Goal: Check status: Check status

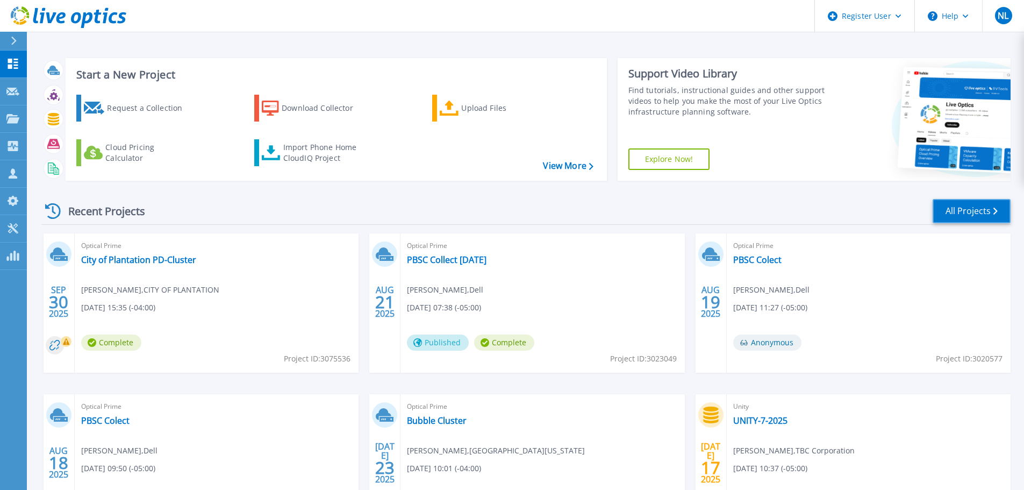
click at [944, 212] on link "All Projects" at bounding box center [971, 211] width 78 height 24
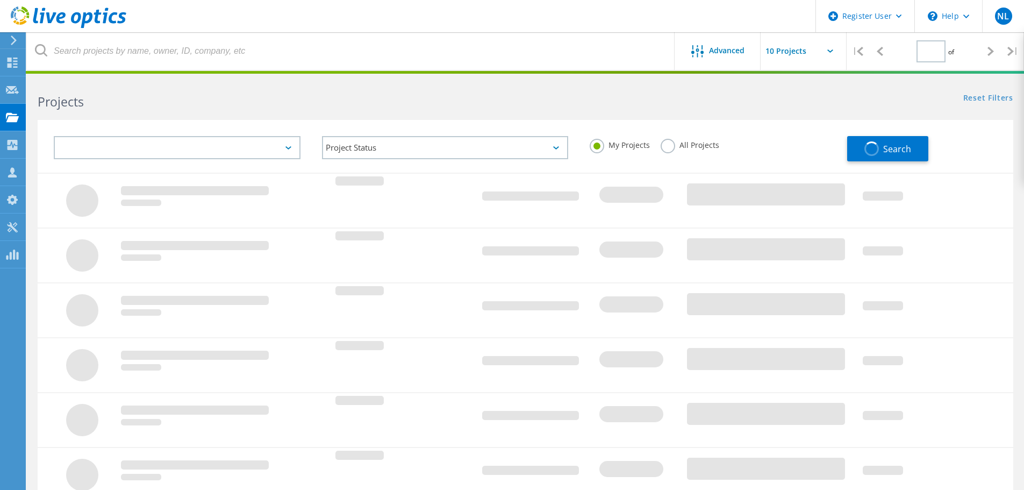
type input "1"
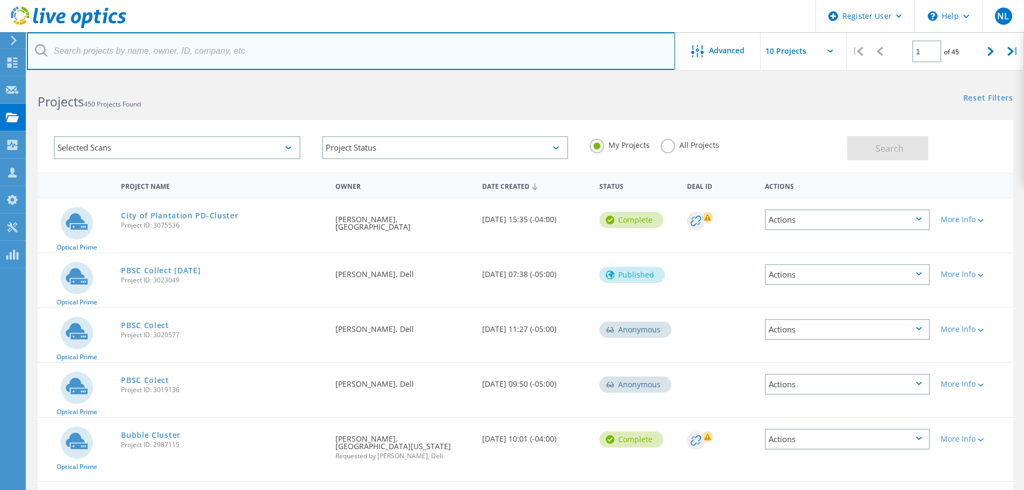
click at [142, 59] on input "text" at bounding box center [351, 51] width 648 height 38
paste input "3030556"
type input "3030556"
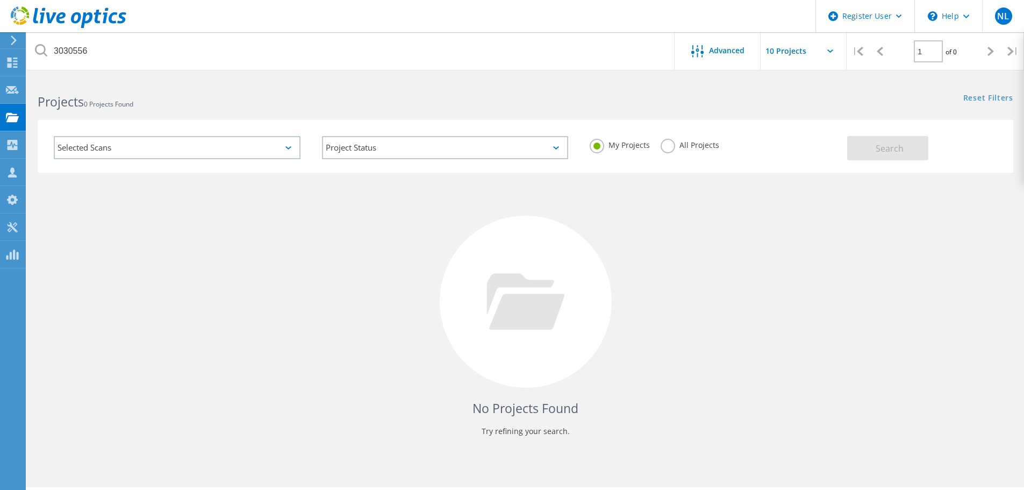
click at [672, 149] on label "All Projects" at bounding box center [690, 144] width 59 height 10
click at [0, 0] on input "All Projects" at bounding box center [0, 0] width 0 height 0
click at [879, 150] on span "Search" at bounding box center [890, 148] width 28 height 12
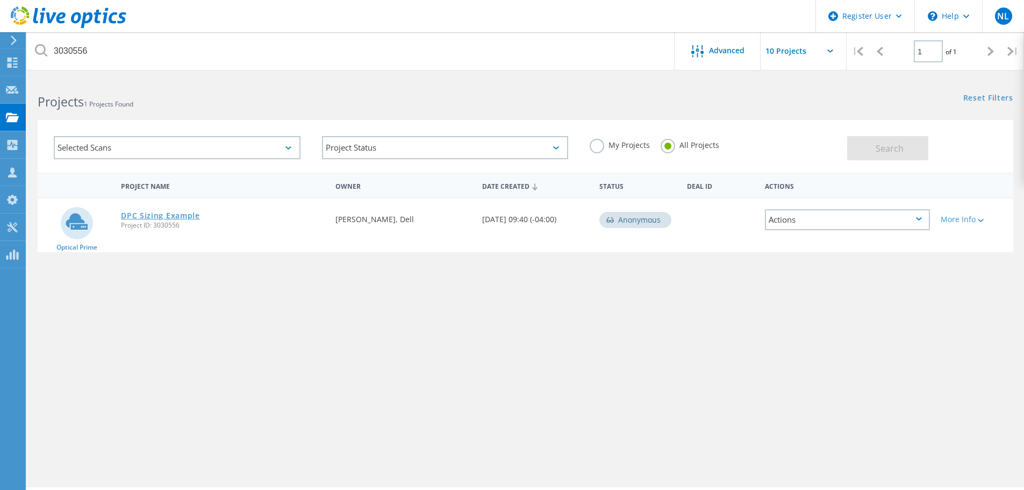
click at [183, 218] on link "DPC Sizing Example" at bounding box center [160, 216] width 79 height 8
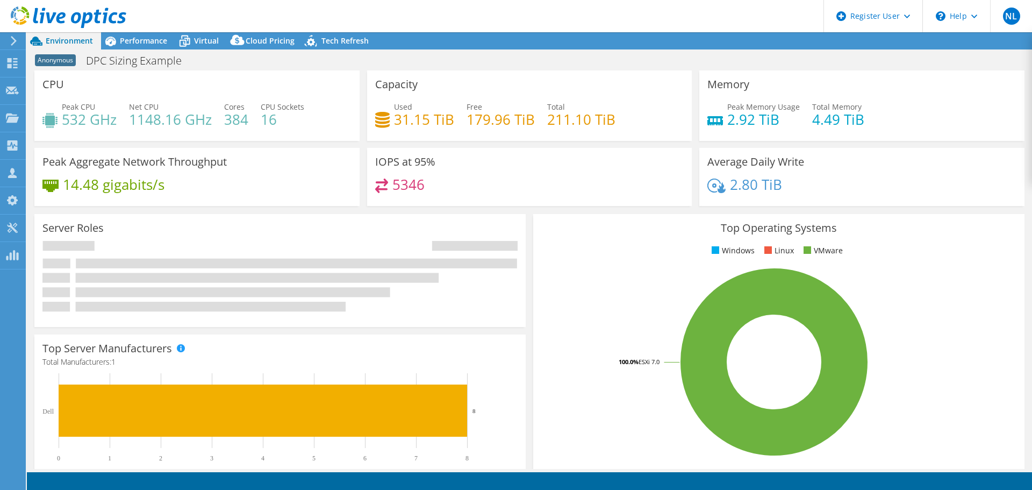
select select "USWest"
select select "USD"
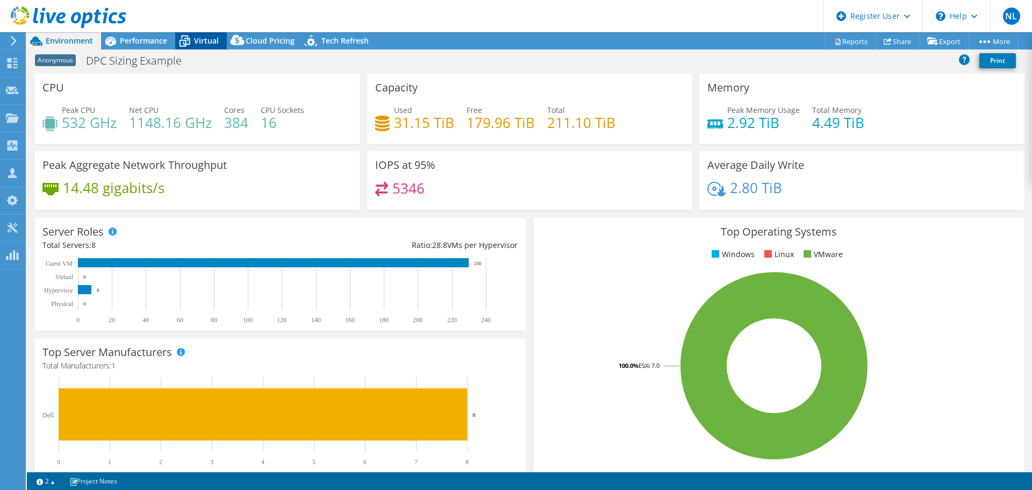
click at [188, 45] on icon at bounding box center [185, 42] width 11 height 9
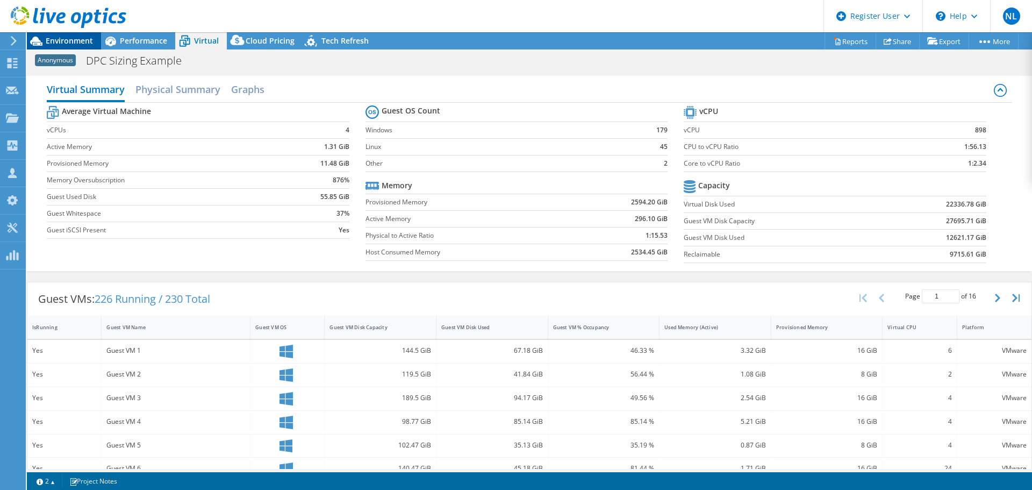
click at [60, 43] on span "Environment" at bounding box center [69, 40] width 47 height 10
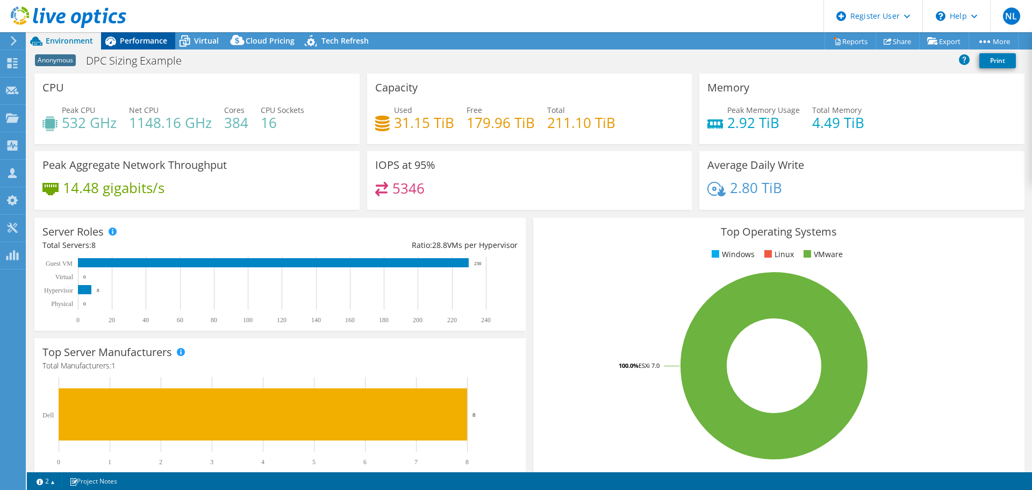
click at [149, 49] on div "Performance" at bounding box center [138, 40] width 74 height 17
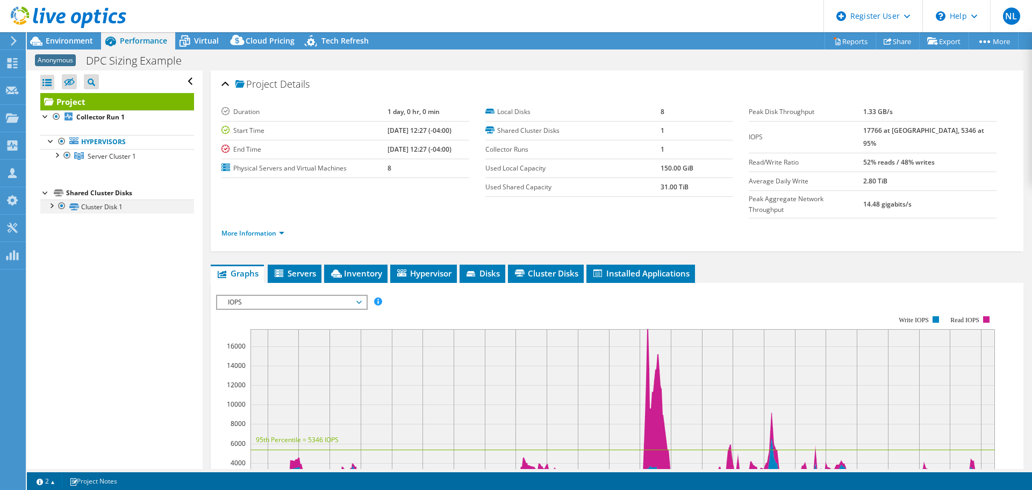
click at [48, 204] on div at bounding box center [51, 204] width 11 height 11
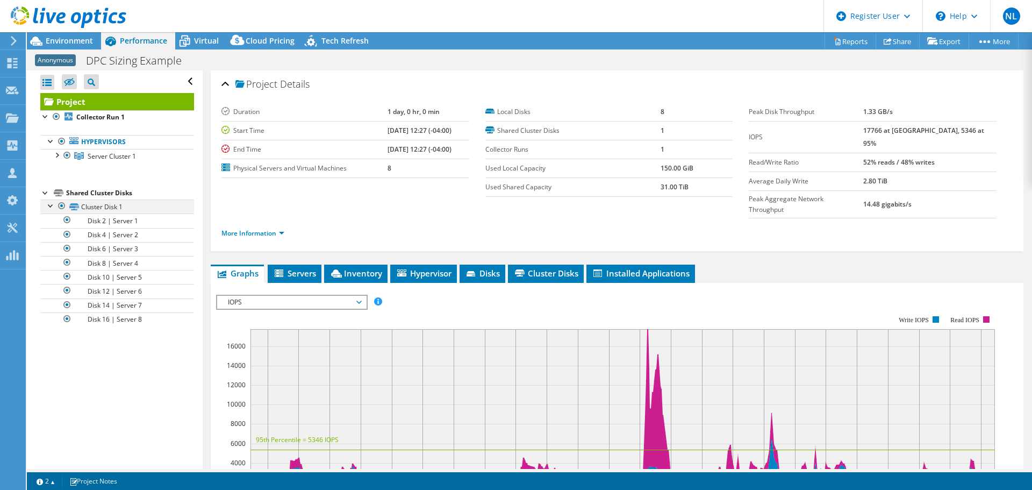
click at [48, 204] on div at bounding box center [51, 204] width 11 height 11
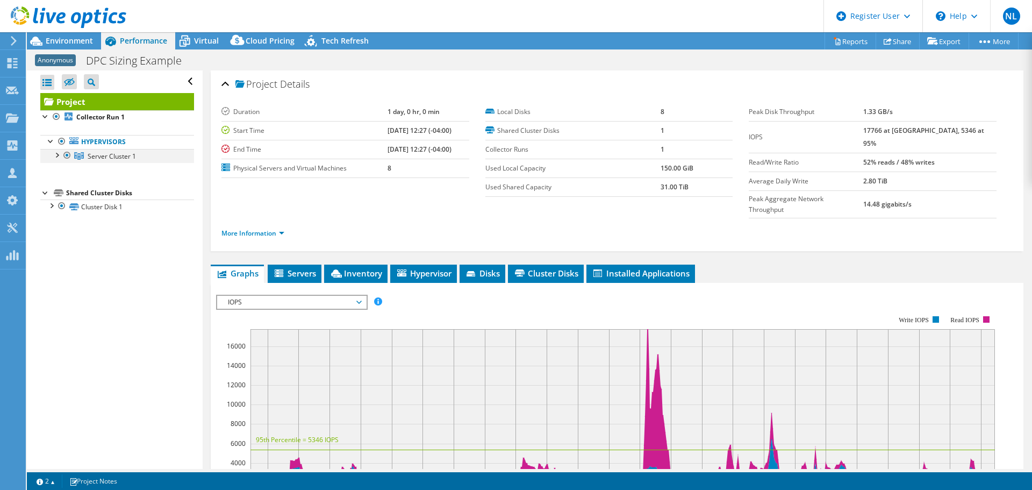
click at [59, 156] on div at bounding box center [56, 154] width 11 height 11
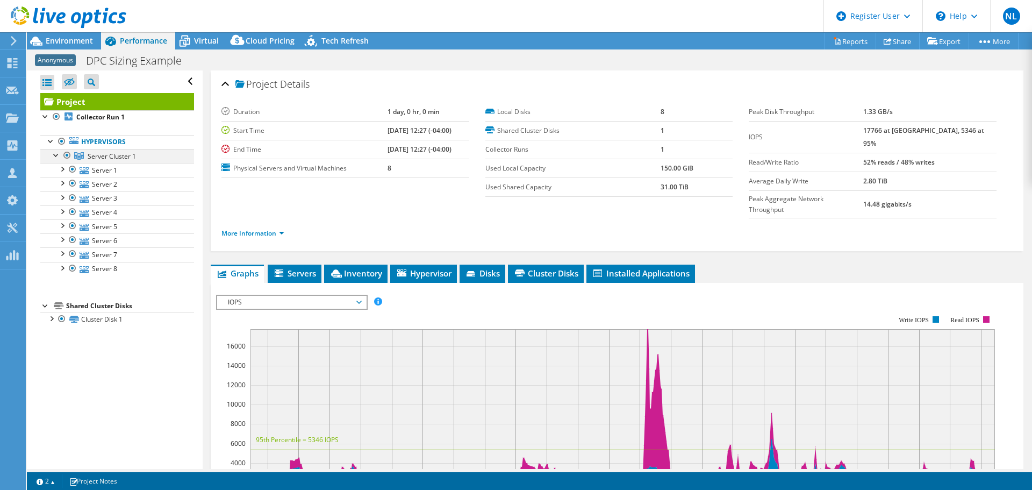
click at [59, 156] on div at bounding box center [56, 154] width 11 height 11
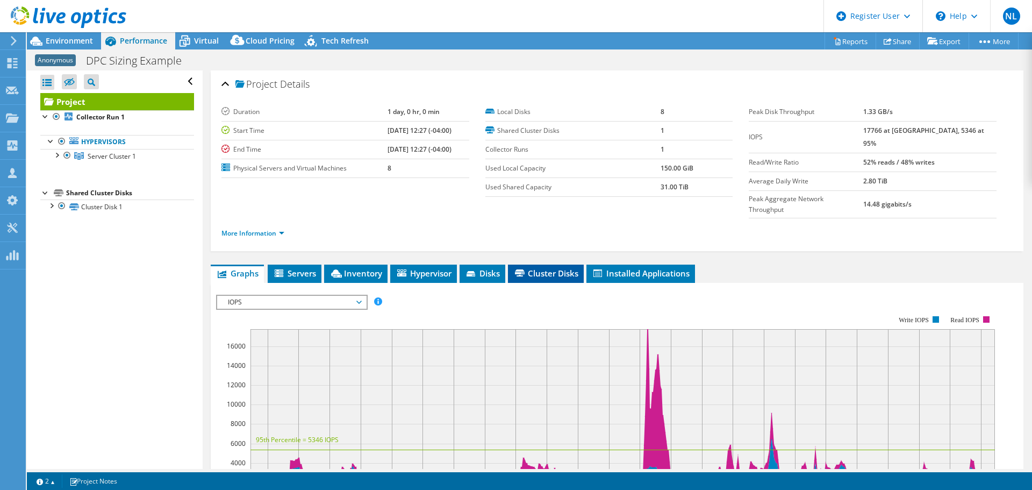
click at [552, 264] on li "Cluster Disks" at bounding box center [546, 273] width 76 height 18
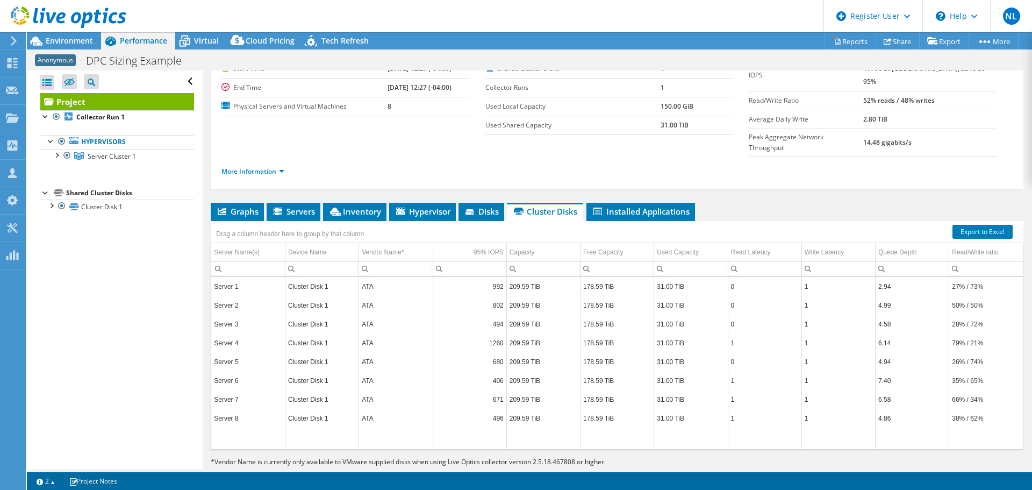
scroll to position [8, 0]
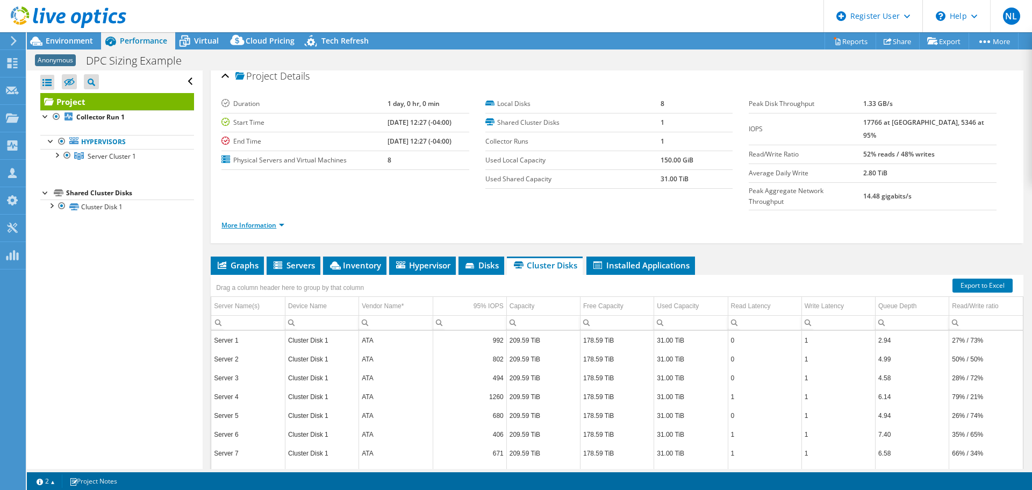
click at [282, 220] on link "More Information" at bounding box center [252, 224] width 63 height 9
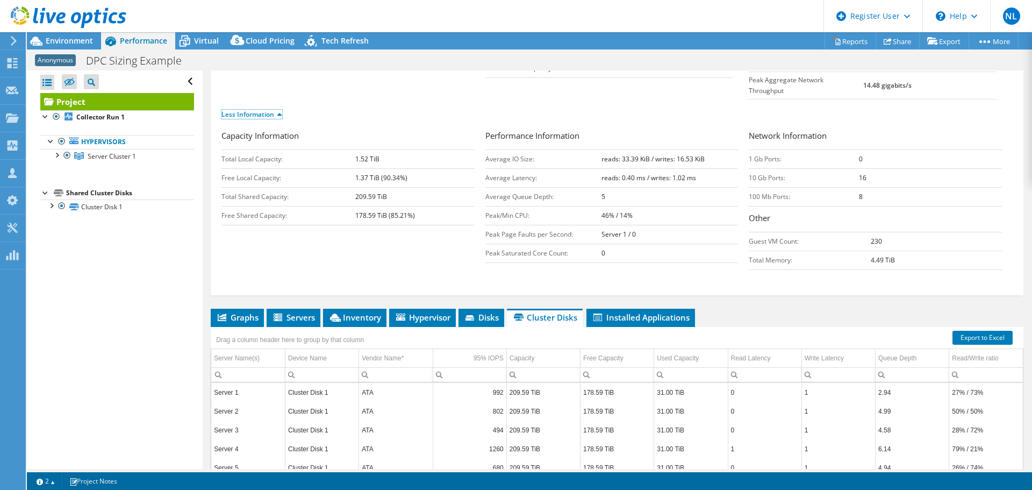
scroll to position [169, 0]
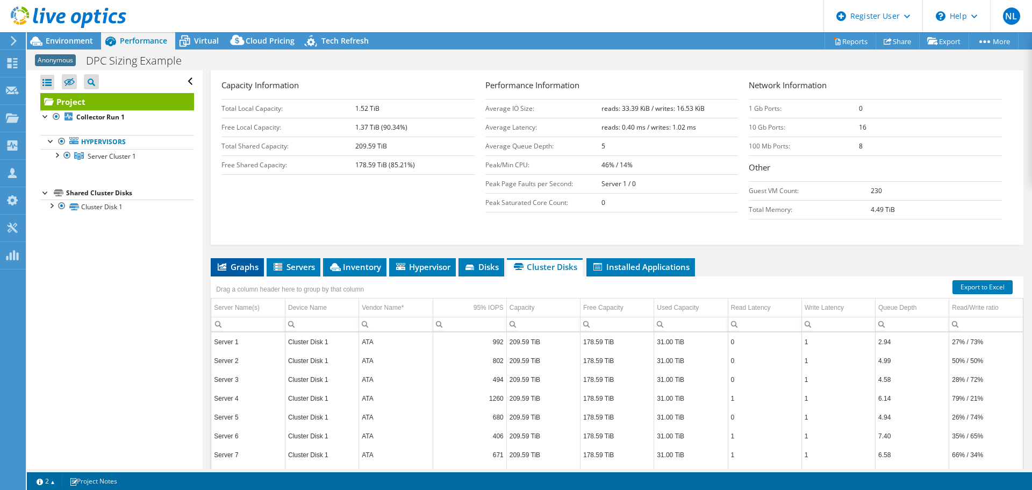
click at [242, 261] on span "Graphs" at bounding box center [237, 266] width 42 height 11
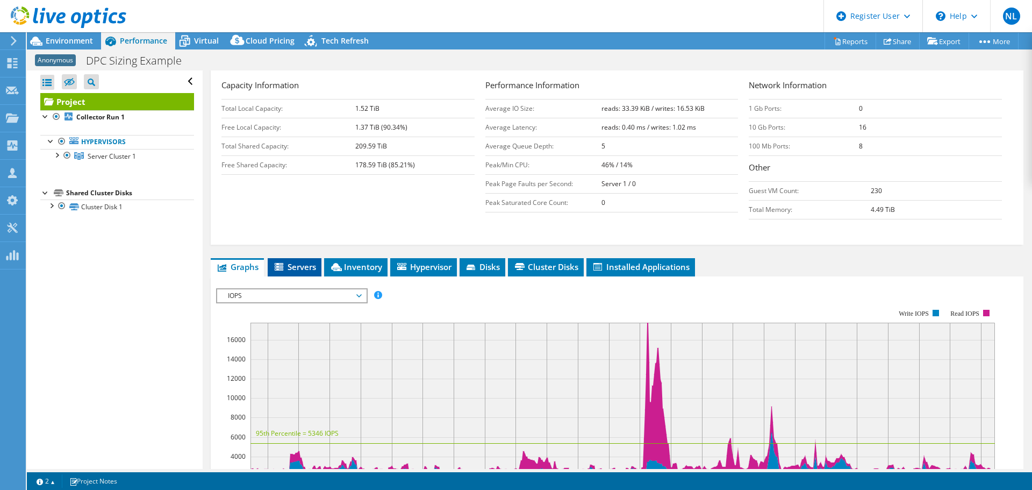
click at [296, 261] on span "Servers" at bounding box center [294, 266] width 43 height 11
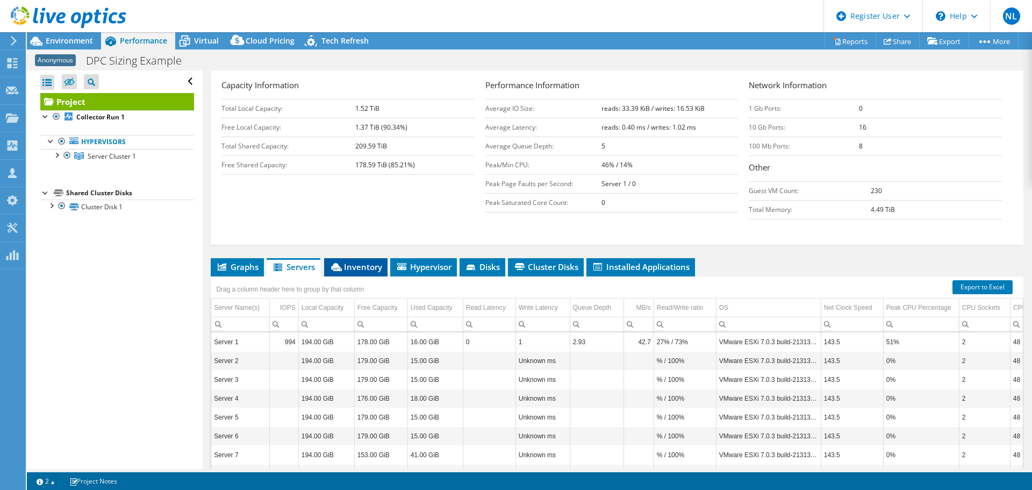
click at [362, 261] on span "Inventory" at bounding box center [355, 266] width 53 height 11
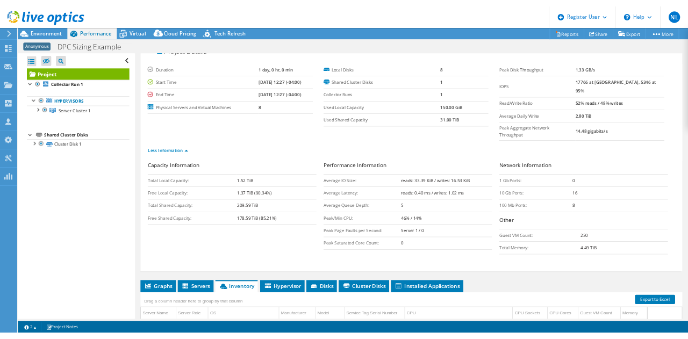
scroll to position [0, 0]
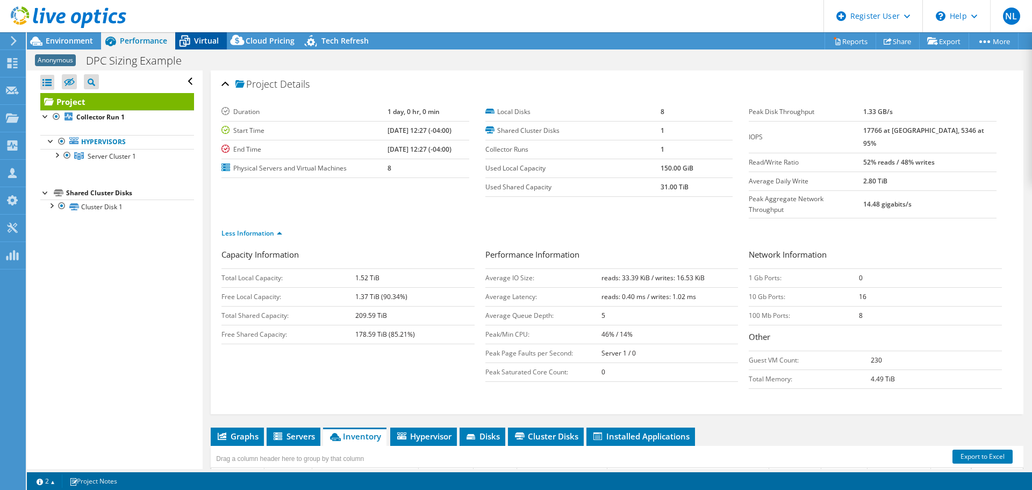
click at [216, 45] on span "Virtual" at bounding box center [206, 40] width 25 height 10
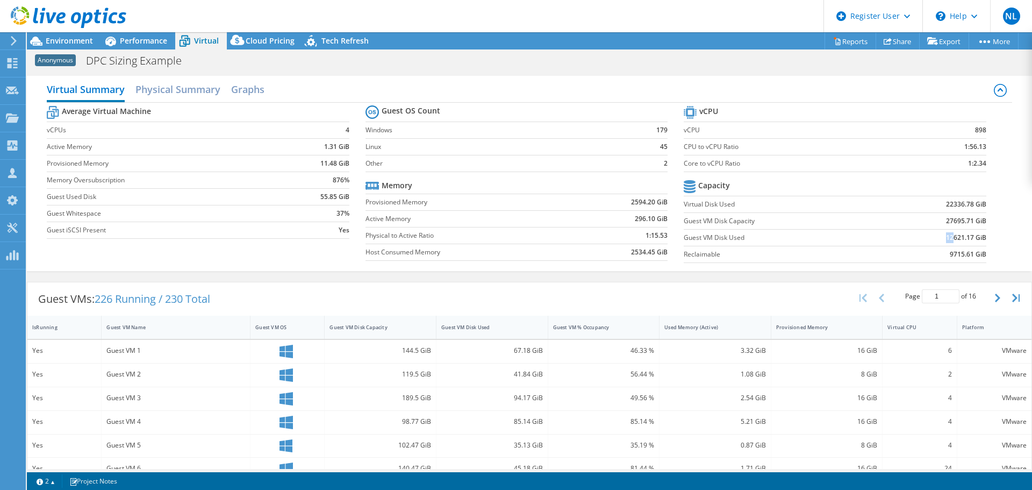
drag, startPoint x: 946, startPoint y: 235, endPoint x: 933, endPoint y: 235, distance: 12.9
click at [933, 235] on td "12621.17 GiB" at bounding box center [933, 237] width 104 height 17
click at [146, 88] on h2 "Physical Summary" at bounding box center [177, 90] width 85 height 24
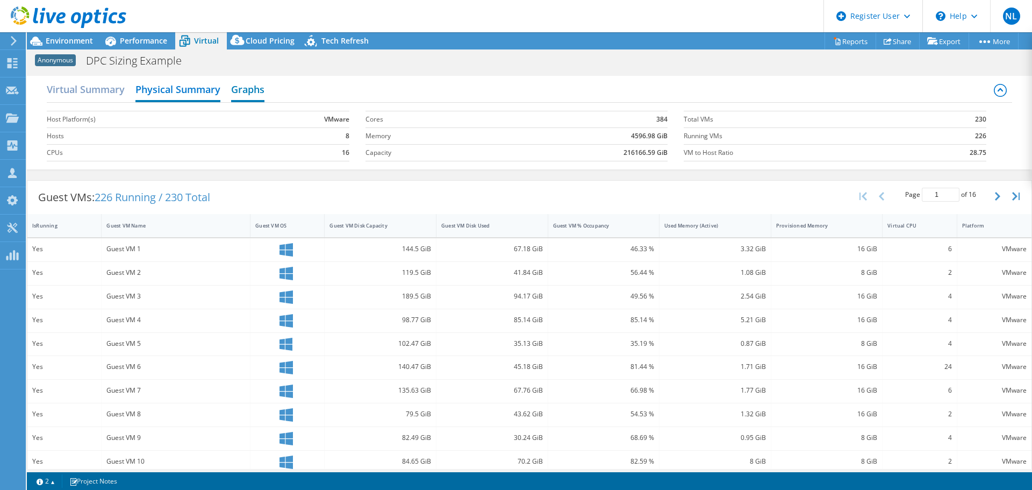
click at [249, 90] on h2 "Graphs" at bounding box center [247, 90] width 33 height 24
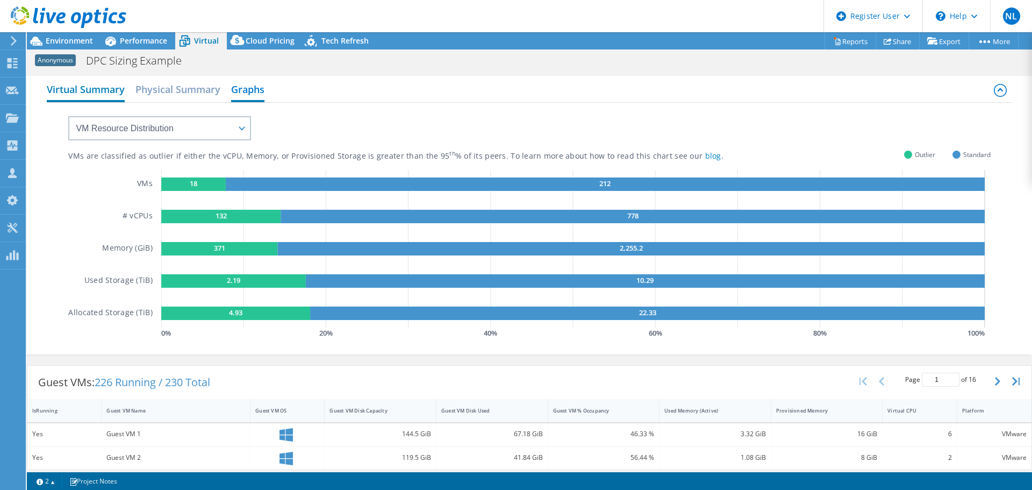
click at [70, 101] on h2 "Virtual Summary" at bounding box center [86, 90] width 78 height 24
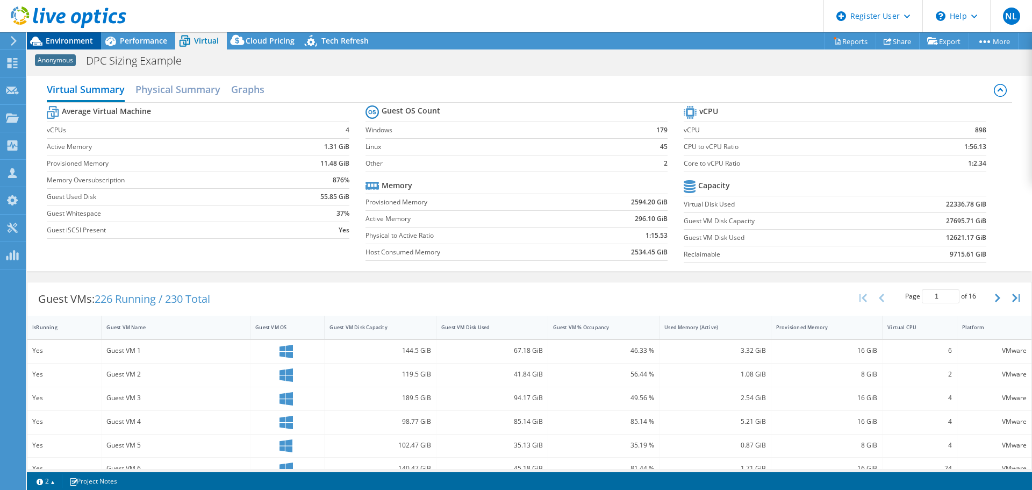
click at [79, 39] on span "Environment" at bounding box center [69, 40] width 47 height 10
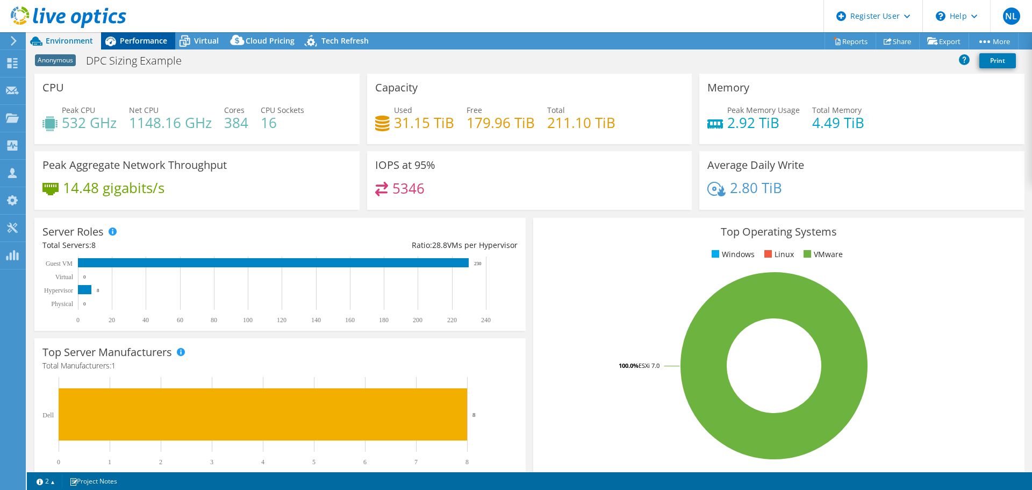
click at [132, 38] on span "Performance" at bounding box center [143, 40] width 47 height 10
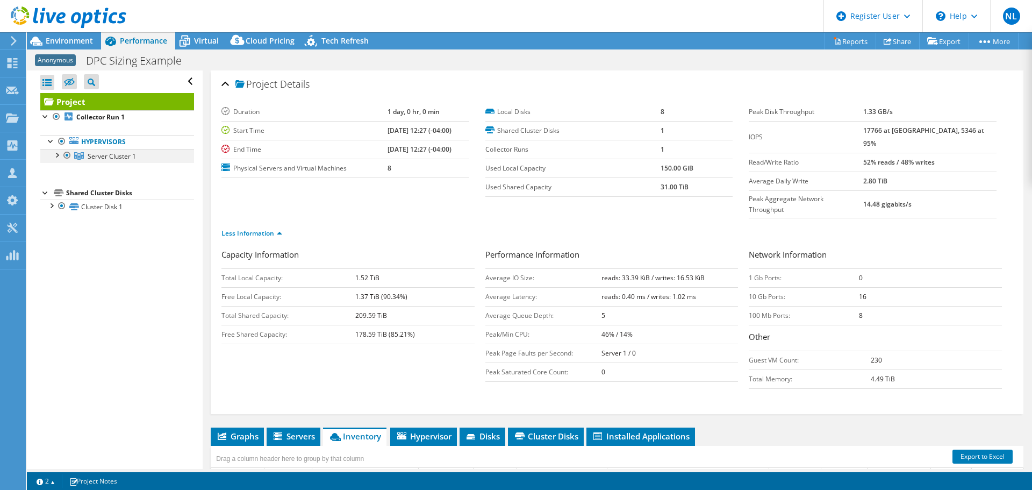
click at [56, 157] on div at bounding box center [56, 154] width 11 height 11
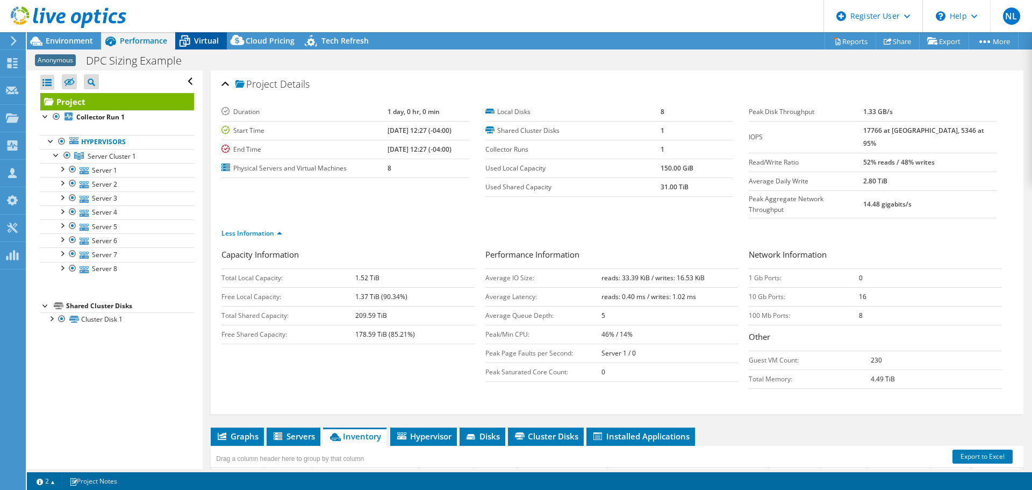
click at [205, 45] on span "Virtual" at bounding box center [206, 40] width 25 height 10
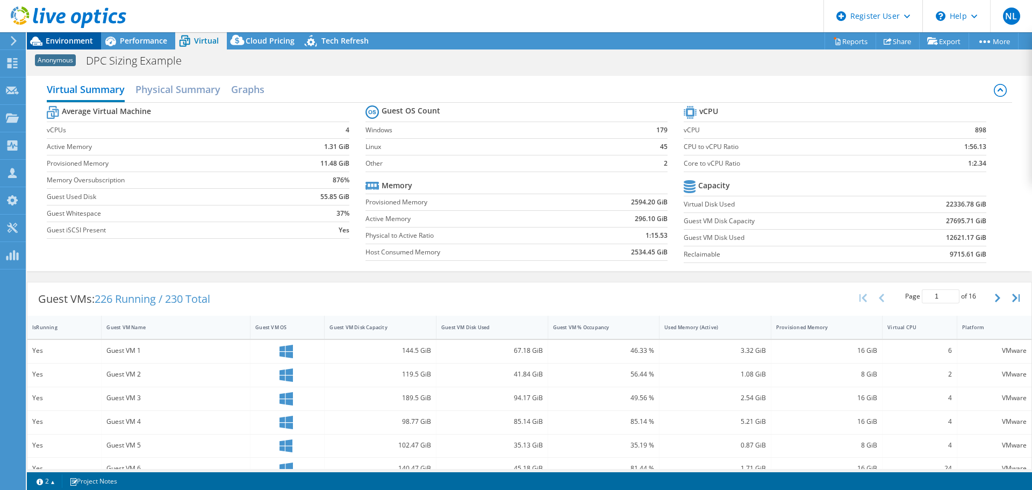
click at [56, 40] on span "Environment" at bounding box center [69, 40] width 47 height 10
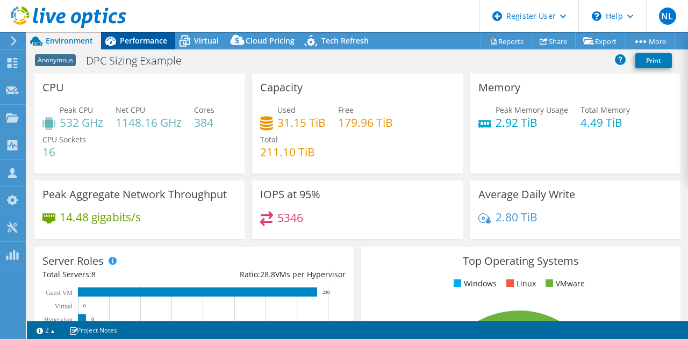
click at [147, 40] on span "Performance" at bounding box center [143, 40] width 47 height 10
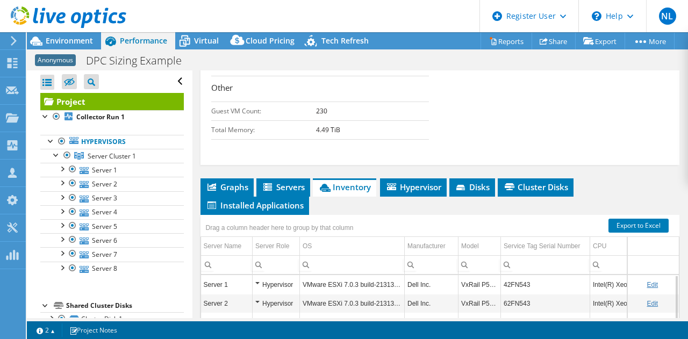
scroll to position [430, 0]
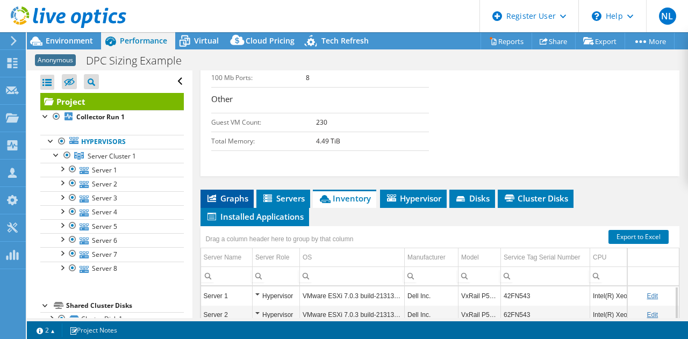
click at [223, 204] on span "Graphs" at bounding box center [227, 198] width 42 height 11
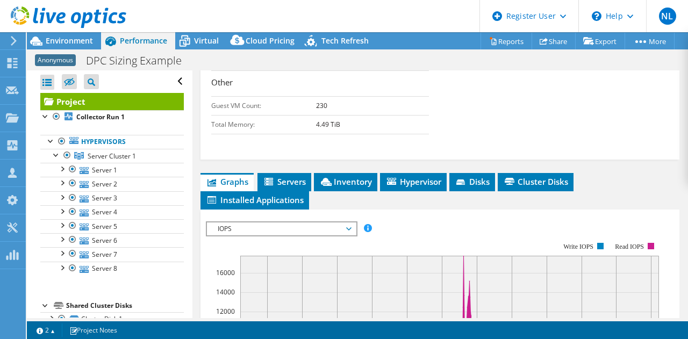
scroll to position [484, 0]
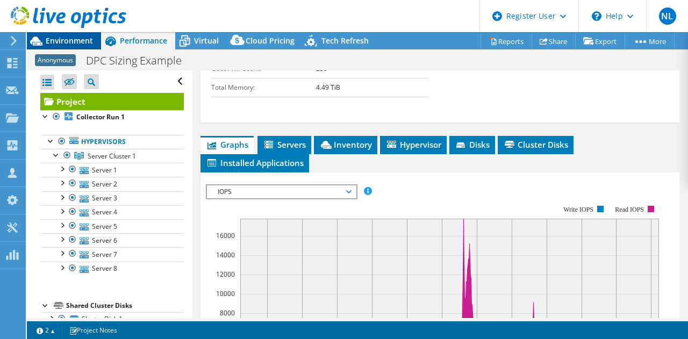
click at [54, 40] on span "Environment" at bounding box center [69, 40] width 47 height 10
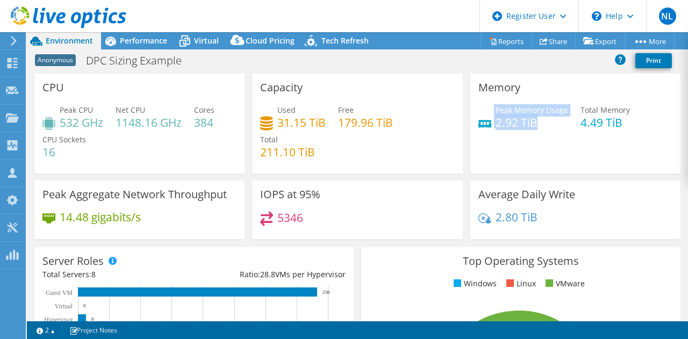
drag, startPoint x: 528, startPoint y: 124, endPoint x: 467, endPoint y: 178, distance: 82.3
click at [478, 116] on div "Peak Memory Usage 2.92 TiB" at bounding box center [523, 116] width 90 height 24
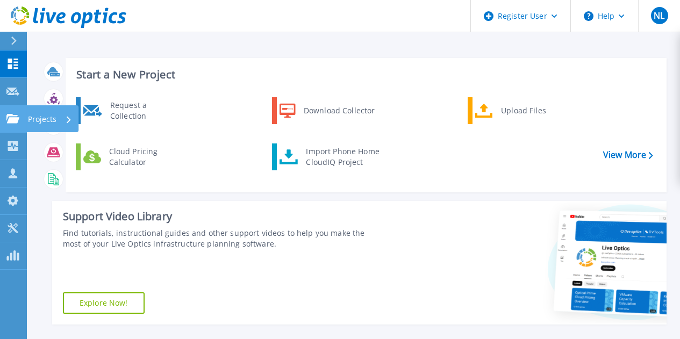
click at [36, 114] on p "Projects" at bounding box center [42, 119] width 28 height 28
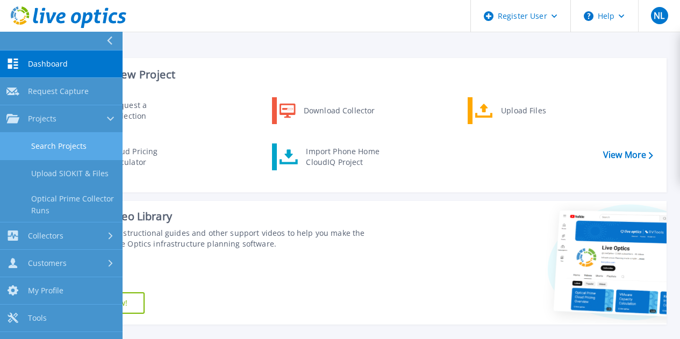
click at [81, 152] on link "Search Projects" at bounding box center [61, 146] width 123 height 27
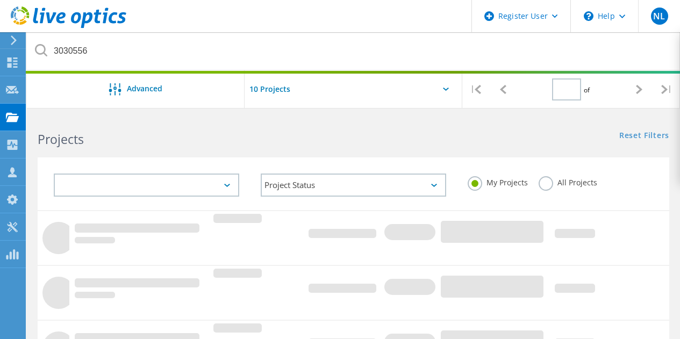
type input "1"
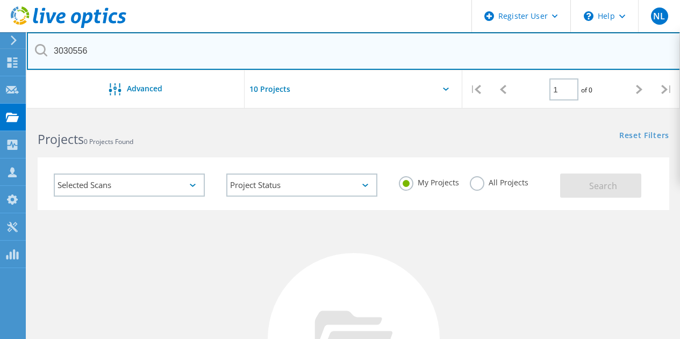
click at [150, 55] on input "3030556" at bounding box center [354, 51] width 654 height 38
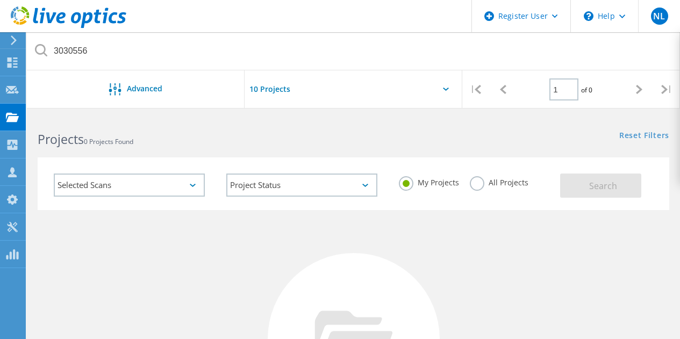
click at [472, 182] on label "All Projects" at bounding box center [499, 181] width 59 height 10
click at [0, 0] on input "All Projects" at bounding box center [0, 0] width 0 height 0
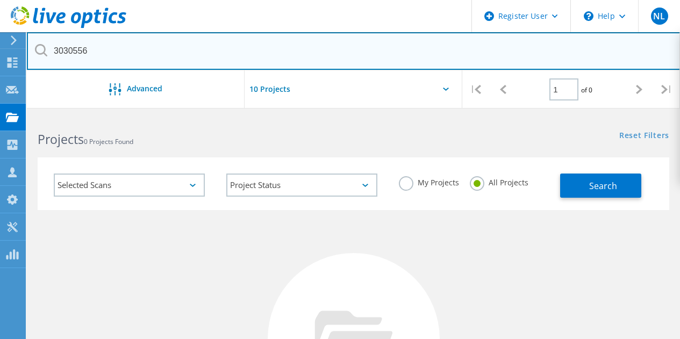
click at [145, 55] on input "3030556" at bounding box center [354, 51] width 654 height 38
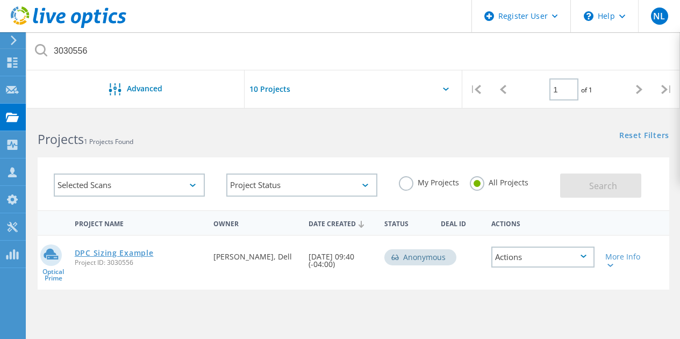
click at [123, 250] on link "DPC Sizing Example" at bounding box center [114, 253] width 79 height 8
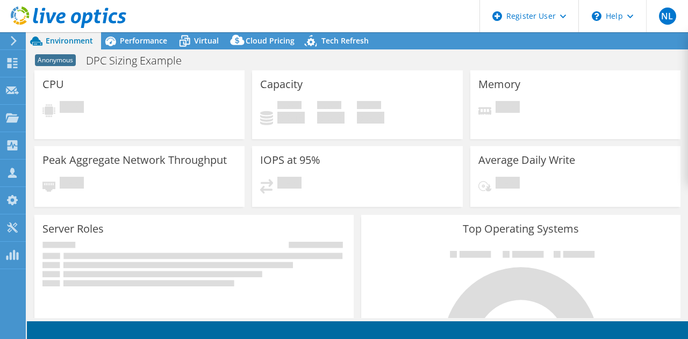
select select "USEast"
select select "USD"
